Goal: Book appointment/travel/reservation

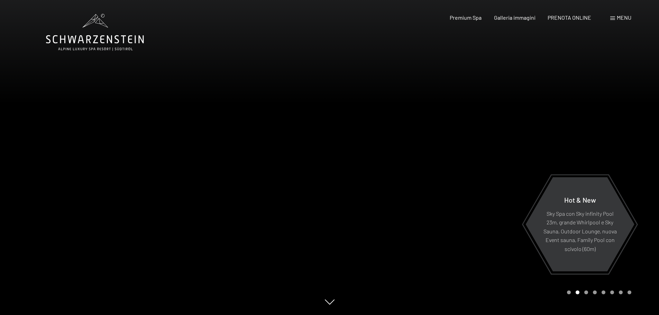
click at [626, 18] on span "Menu" at bounding box center [624, 17] width 15 height 7
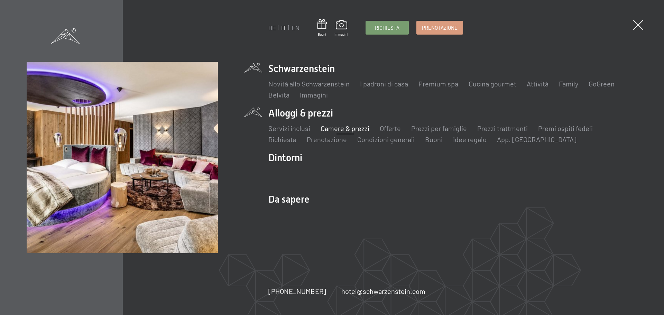
click at [339, 128] on link "Camere & prezzi" at bounding box center [345, 128] width 49 height 8
click at [358, 130] on link "Camere & prezzi" at bounding box center [345, 128] width 49 height 8
click at [330, 129] on link "Camere & prezzi" at bounding box center [345, 128] width 49 height 8
click at [286, 128] on link "Servizi inclusi" at bounding box center [289, 128] width 42 height 8
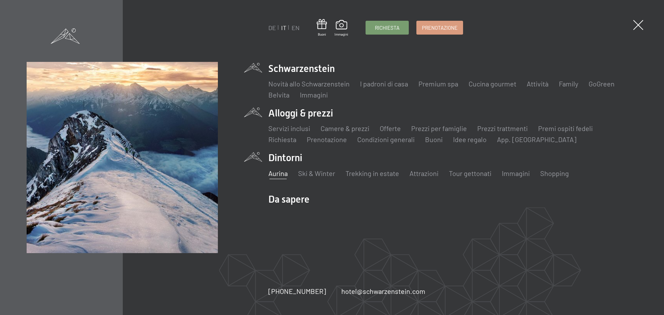
click at [283, 175] on link "Aurina" at bounding box center [277, 173] width 19 height 8
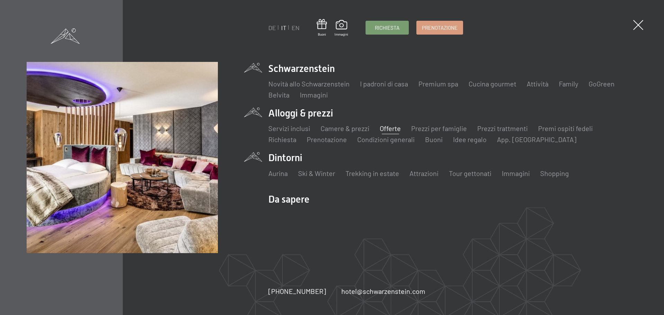
click at [391, 128] on link "Offerte" at bounding box center [390, 128] width 21 height 8
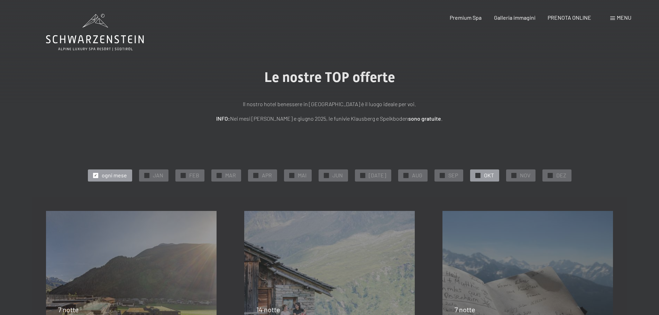
click at [484, 174] on span "OKT" at bounding box center [489, 176] width 10 height 8
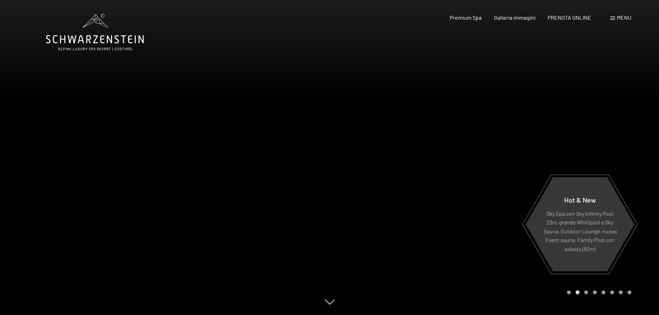
click at [620, 16] on span "Menu" at bounding box center [624, 17] width 15 height 7
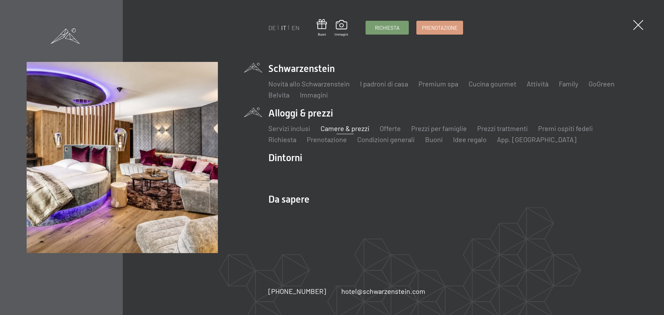
click at [345, 128] on link "Camere & prezzi" at bounding box center [345, 128] width 49 height 8
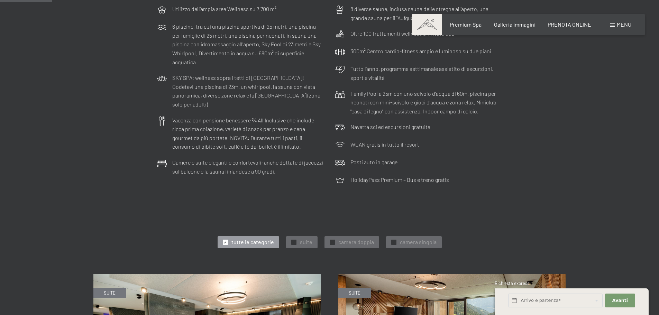
scroll to position [208, 0]
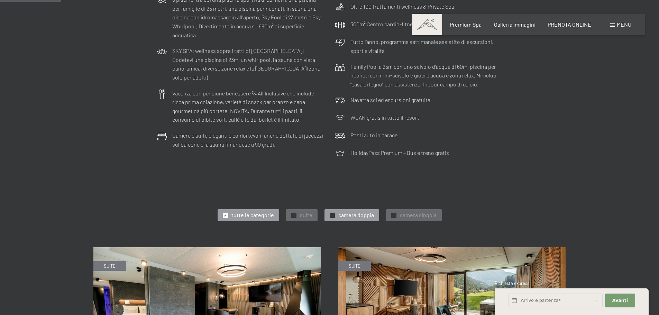
click at [360, 214] on span "camera doppia" at bounding box center [356, 215] width 36 height 8
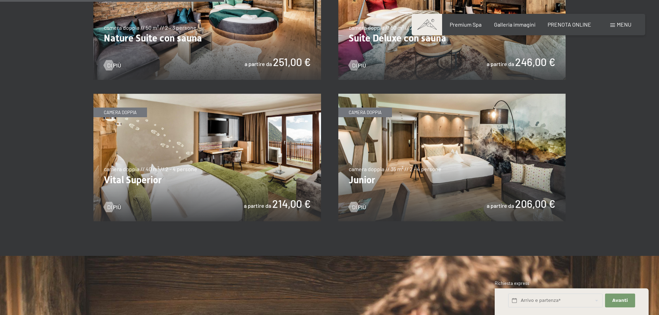
scroll to position [519, 0]
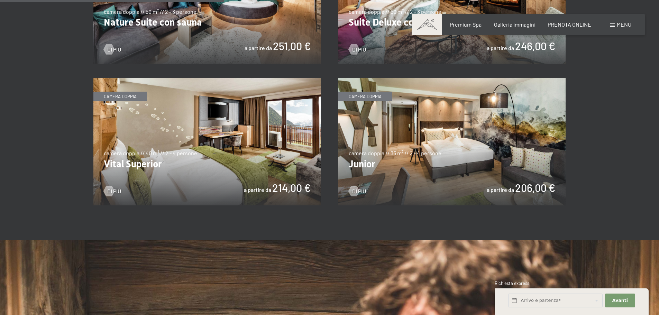
click at [466, 160] on img at bounding box center [452, 142] width 228 height 128
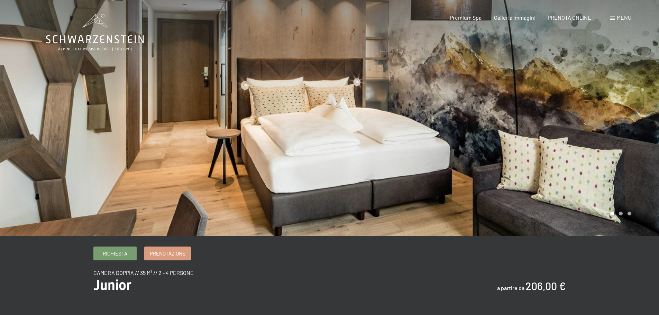
click at [281, 106] on div at bounding box center [165, 118] width 330 height 236
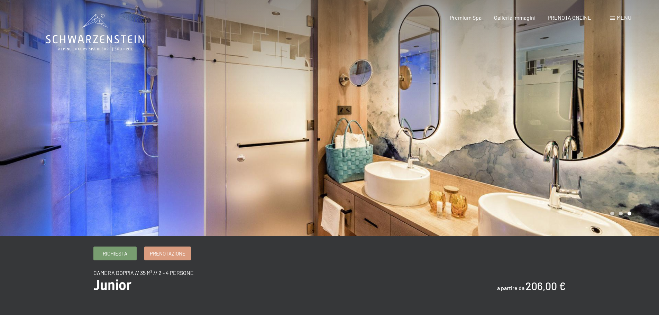
click at [110, 159] on div at bounding box center [165, 118] width 330 height 236
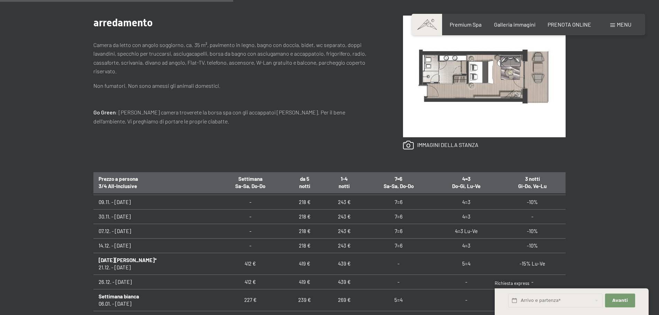
scroll to position [104, 0]
